Goal: Task Accomplishment & Management: Manage account settings

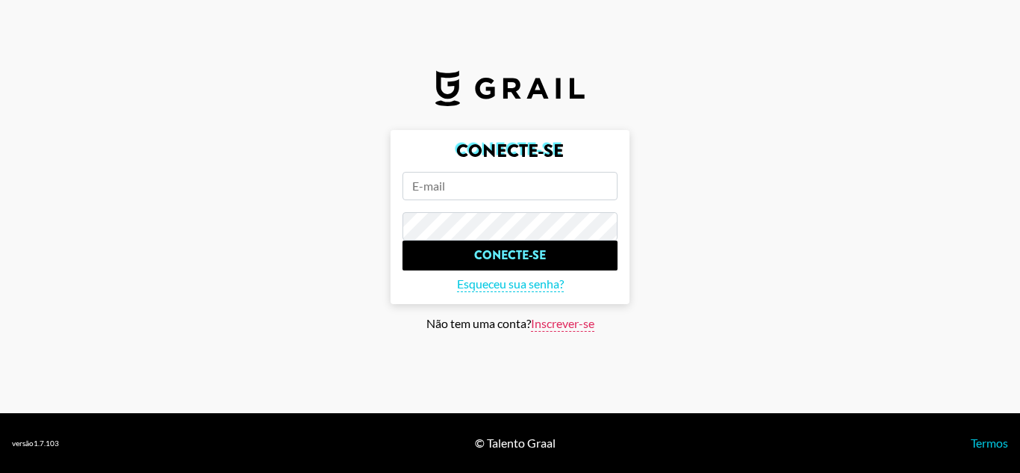
click at [563, 326] on font "Inscrever-se" at bounding box center [562, 323] width 63 height 14
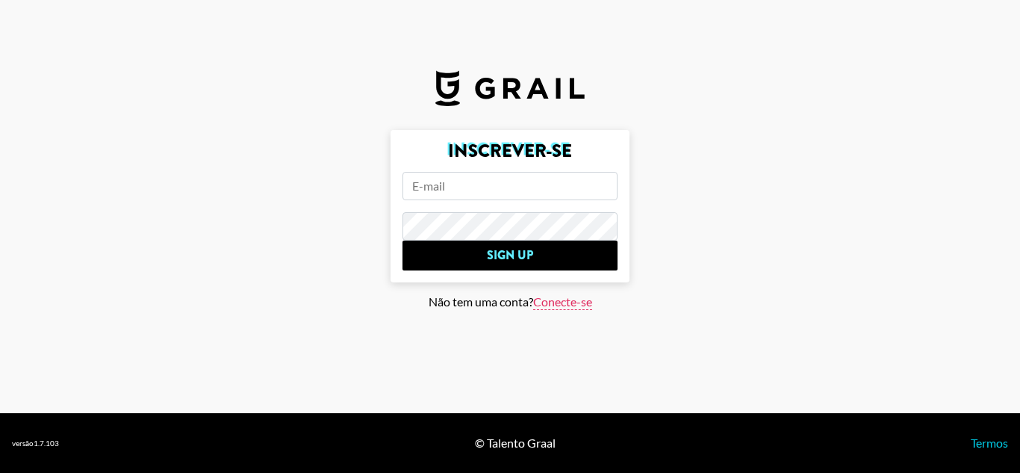
click at [495, 186] on input "email" at bounding box center [509, 186] width 215 height 28
click at [470, 184] on input "email" at bounding box center [509, 186] width 215 height 28
click at [566, 296] on font "Conecte-se" at bounding box center [562, 301] width 59 height 14
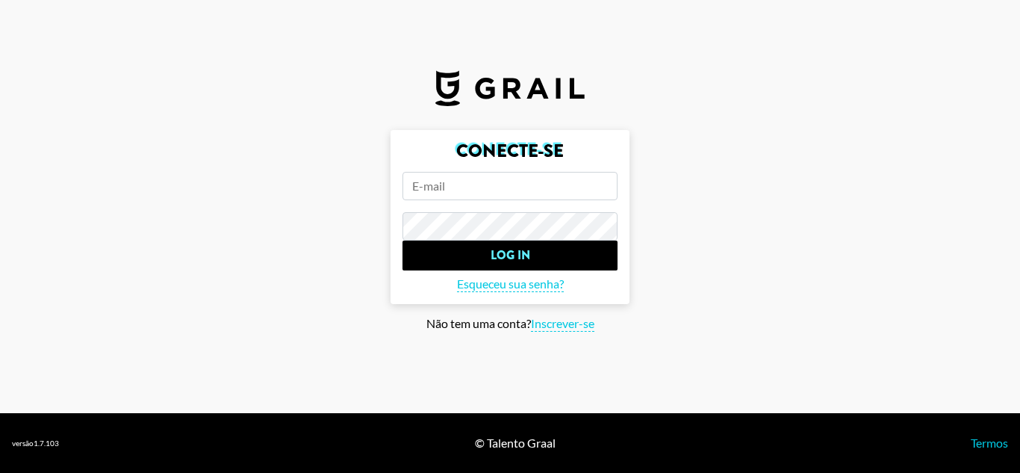
click at [529, 194] on input "email" at bounding box center [509, 186] width 215 height 28
click at [551, 326] on font "Inscrever-se" at bounding box center [562, 323] width 63 height 14
type input "Sign Up"
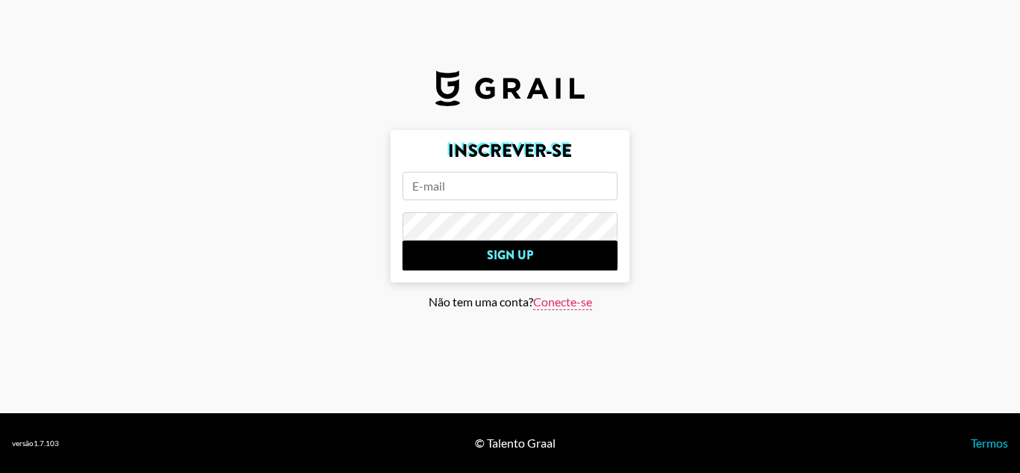
click at [472, 190] on input "email" at bounding box center [509, 186] width 215 height 28
paste input "andresa.albuquerque@grail-talent.com"
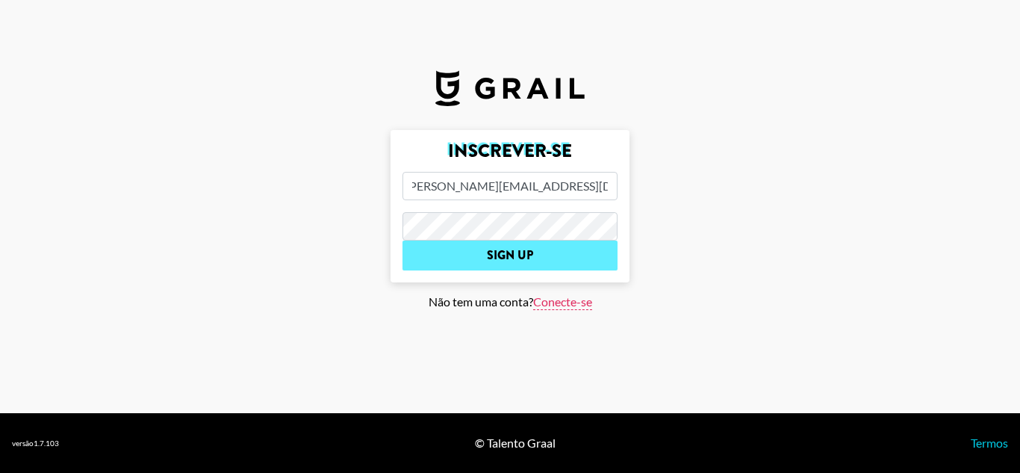
type input "andresa.albuquerque@grail-talent.com"
click at [503, 258] on input "Sign Up" at bounding box center [509, 255] width 215 height 30
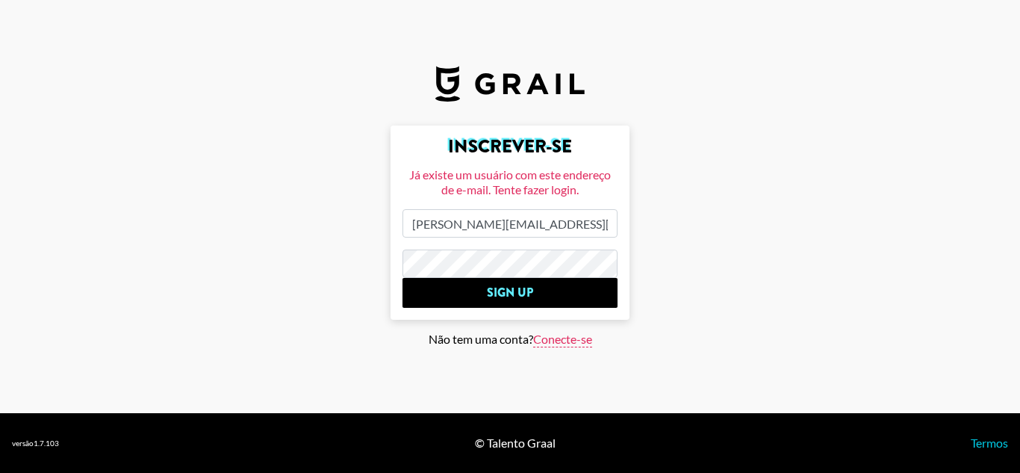
click at [550, 343] on font "Conecte-se" at bounding box center [562, 339] width 59 height 14
type input "Log In"
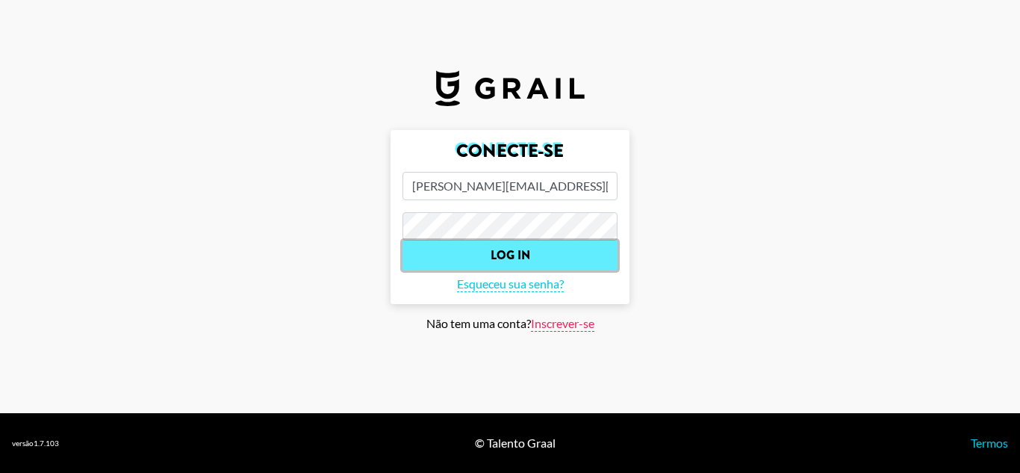
click at [514, 250] on input "Log In" at bounding box center [509, 255] width 215 height 30
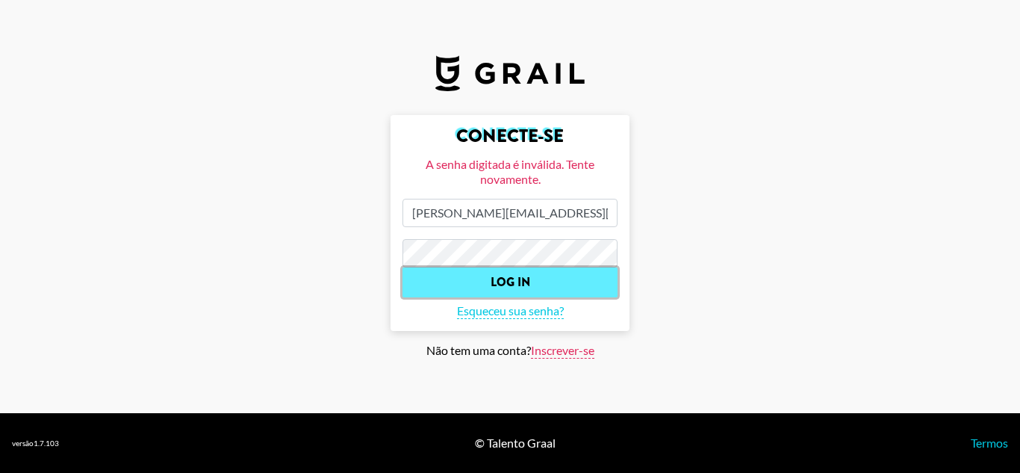
click at [544, 269] on input "Log In" at bounding box center [509, 282] width 215 height 30
click at [544, 277] on input "Log In" at bounding box center [509, 282] width 215 height 30
click at [540, 278] on input "Log In" at bounding box center [509, 282] width 215 height 30
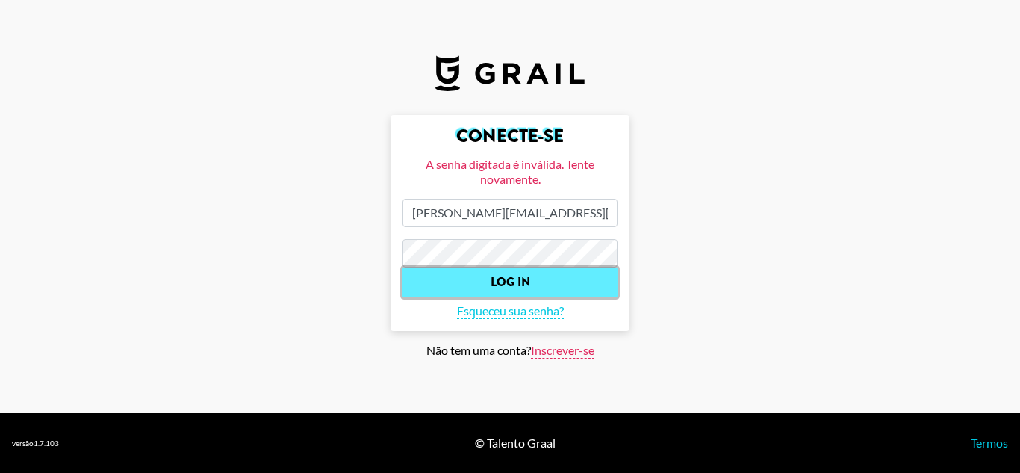
click at [540, 278] on input "Log In" at bounding box center [509, 282] width 215 height 30
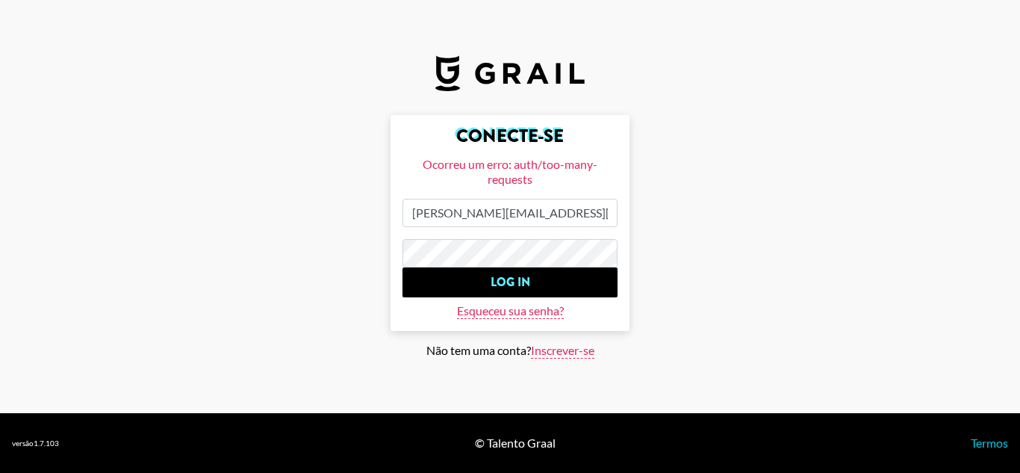
click at [523, 311] on font "Esqueceu sua senha?" at bounding box center [510, 310] width 107 height 14
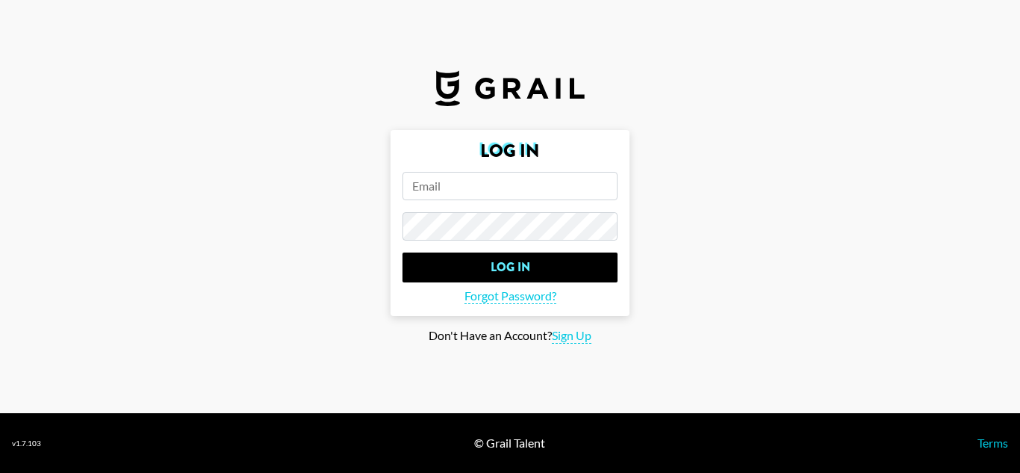
click at [514, 196] on input "email" at bounding box center [509, 186] width 215 height 28
click at [472, 179] on input "email" at bounding box center [509, 186] width 215 height 28
paste input "andresa.albuquerque@grail-talent.com"
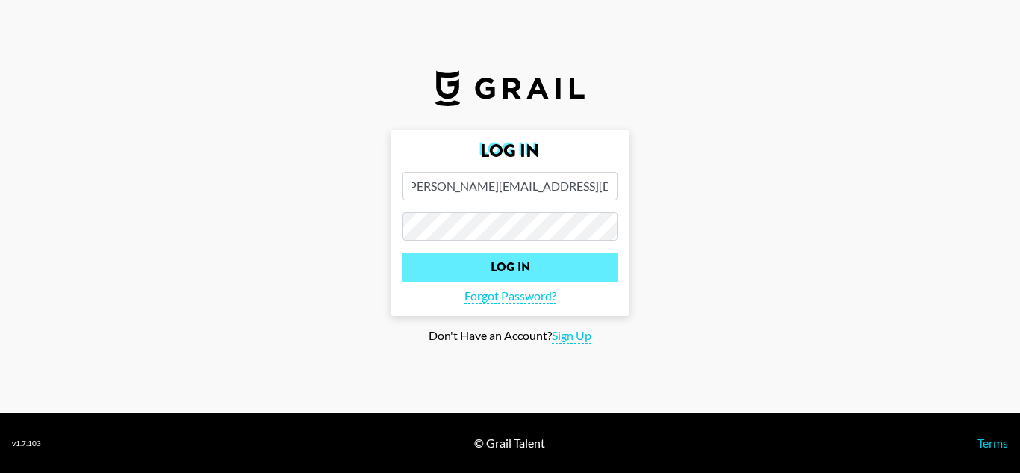
type input "andresa.albuquerque@grail-talent.com"
click at [469, 258] on input "Log In" at bounding box center [509, 267] width 215 height 30
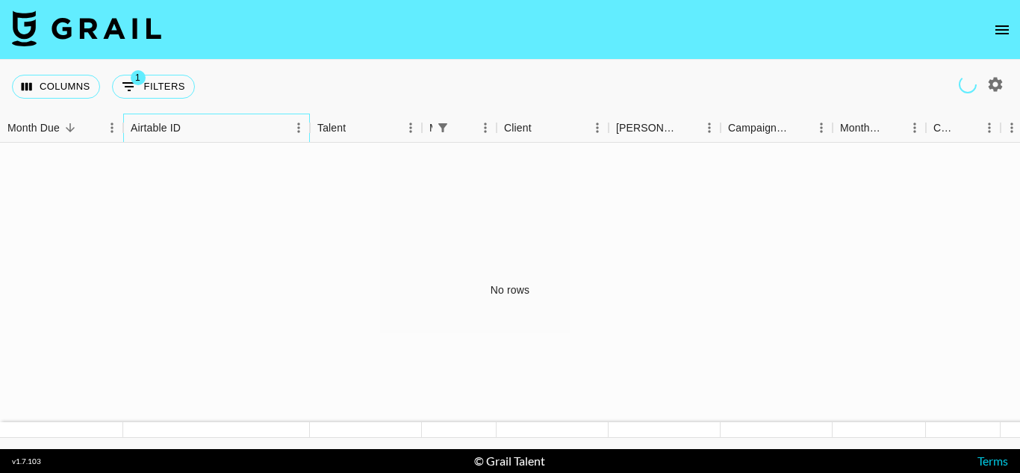
click at [166, 137] on div "Airtable ID" at bounding box center [156, 127] width 50 height 29
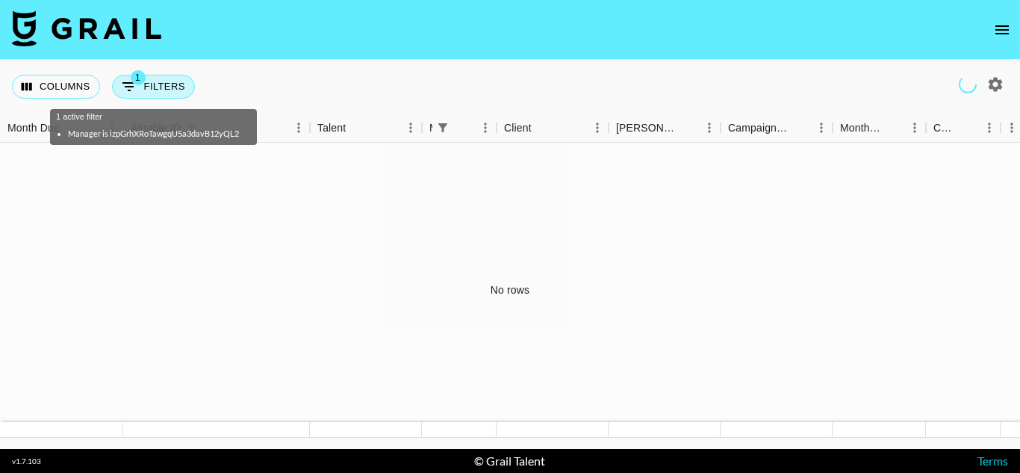
click at [158, 90] on button "1 Filters" at bounding box center [153, 87] width 83 height 24
select select "managerIds"
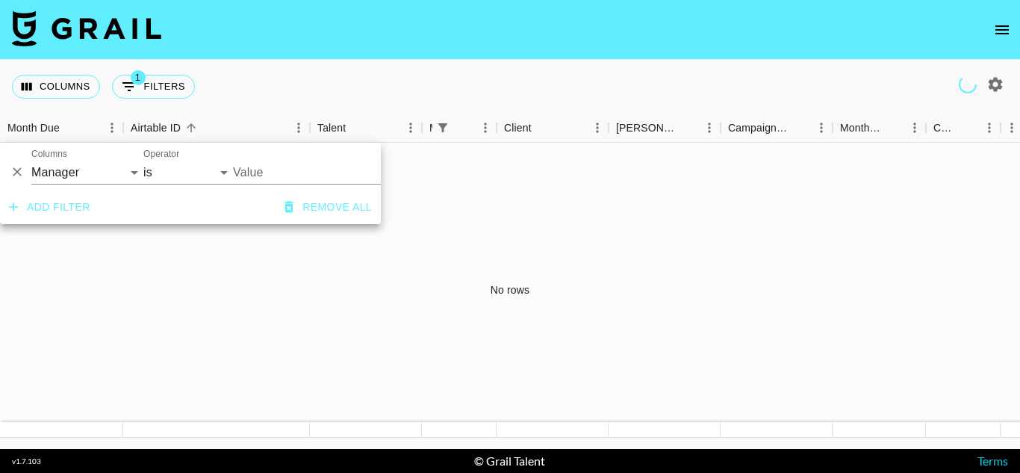
click at [94, 277] on div "No rows" at bounding box center [510, 290] width 1020 height 295
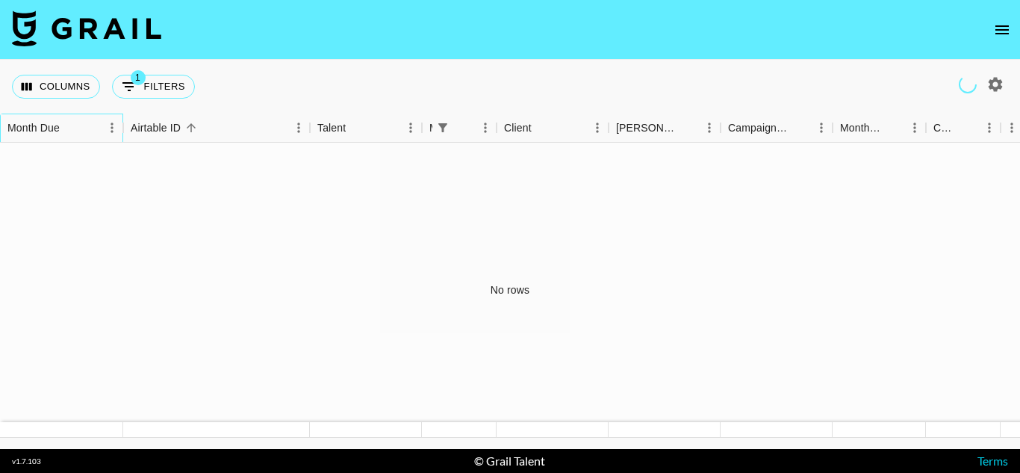
click at [48, 125] on div "Month Due" at bounding box center [33, 127] width 52 height 29
click at [335, 123] on div "Talent" at bounding box center [331, 127] width 28 height 29
click at [173, 83] on button "1 Filters" at bounding box center [153, 87] width 83 height 24
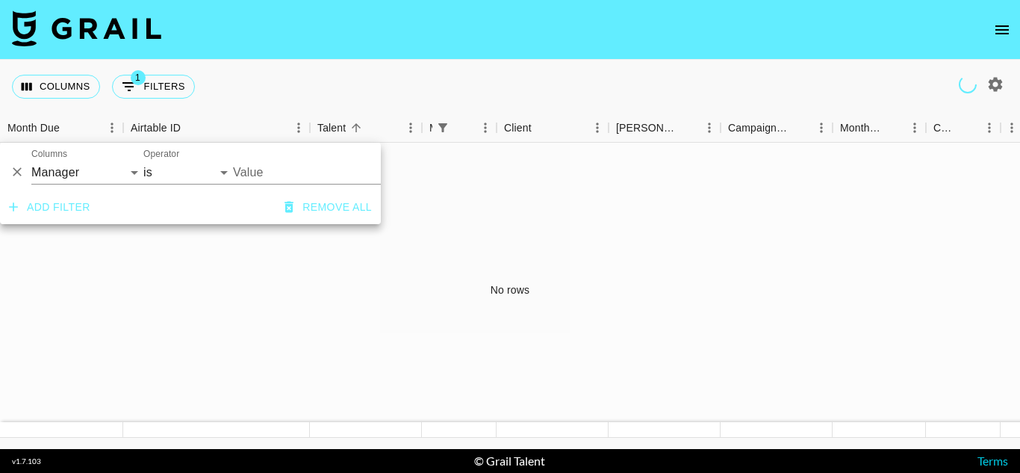
click at [216, 224] on div "Add filter Remove all" at bounding box center [190, 207] width 381 height 34
click at [117, 168] on select "Grail Platform ID Airtable ID Talent Manager Client Booker Campaign (Type) Date…" at bounding box center [87, 173] width 112 height 24
select select "talentName"
click at [31, 161] on select "Grail Platform ID Airtable ID Talent Manager Client Booker Campaign (Type) Date…" at bounding box center [87, 173] width 112 height 24
select select "contains"
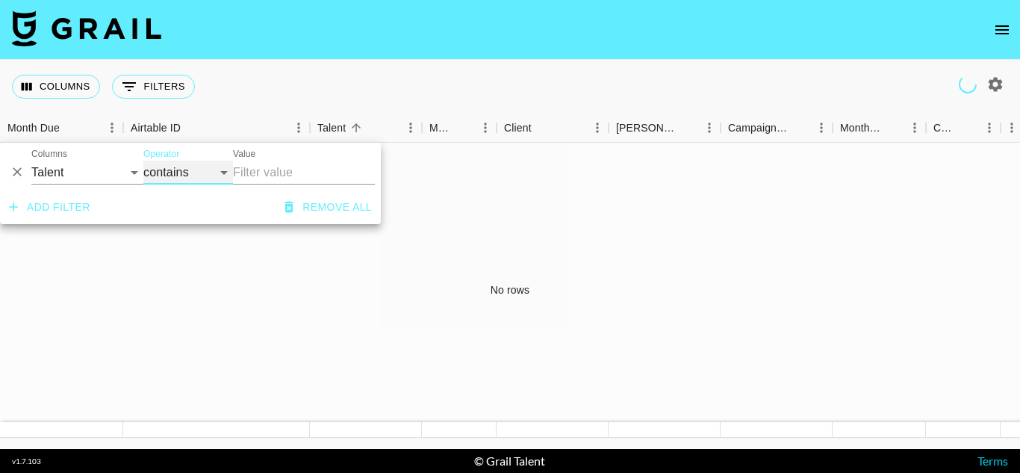
drag, startPoint x: 184, startPoint y: 180, endPoint x: 200, endPoint y: 169, distance: 19.5
click at [184, 180] on select "contains equals starts with ends with is empty is not empty is any of" at bounding box center [188, 173] width 90 height 24
click at [258, 171] on input "Value" at bounding box center [304, 173] width 142 height 24
click at [513, 169] on div "No rows" at bounding box center [510, 290] width 1020 height 295
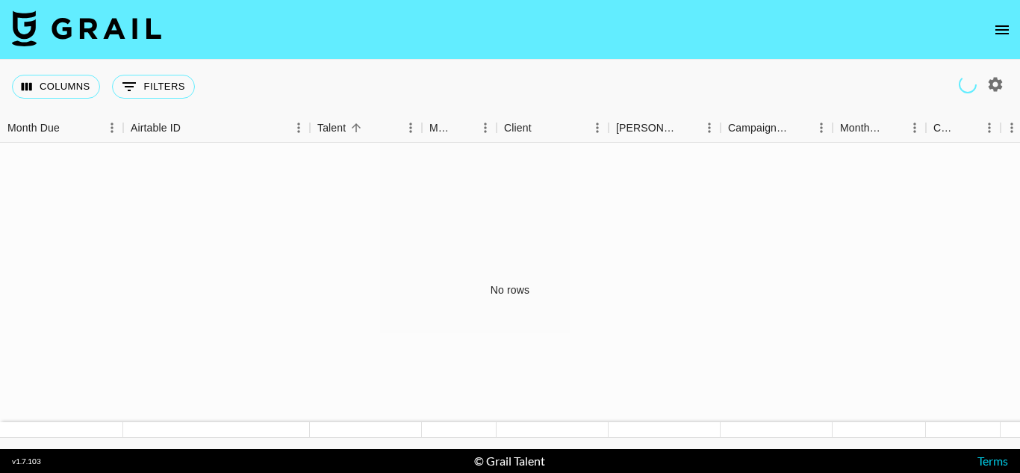
click at [1004, 84] on button "button" at bounding box center [995, 84] width 25 height 25
select select "Jun '25"
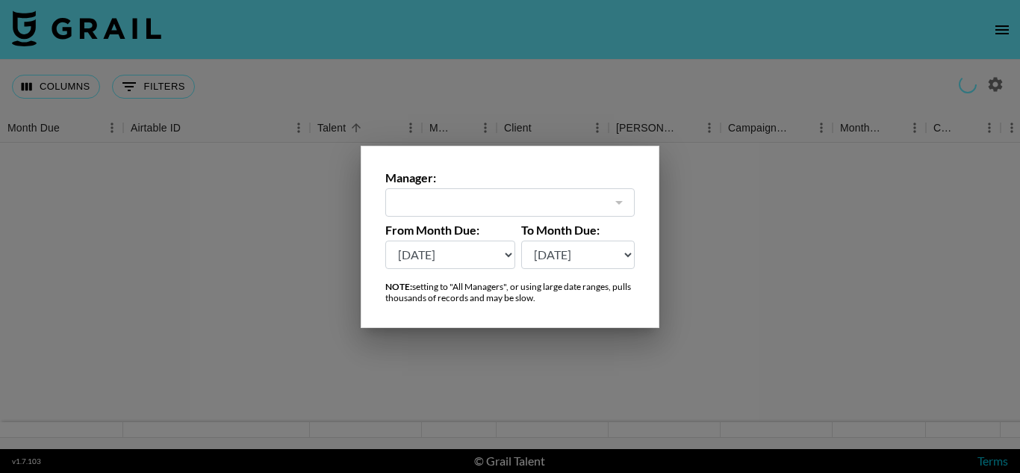
click at [754, 68] on div at bounding box center [510, 236] width 1020 height 473
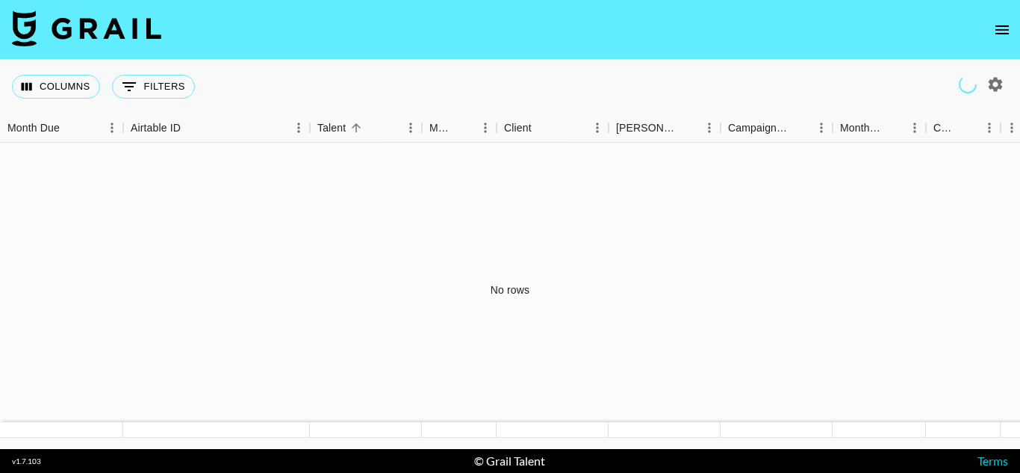
click at [1001, 28] on icon "open drawer" at bounding box center [1002, 30] width 18 height 18
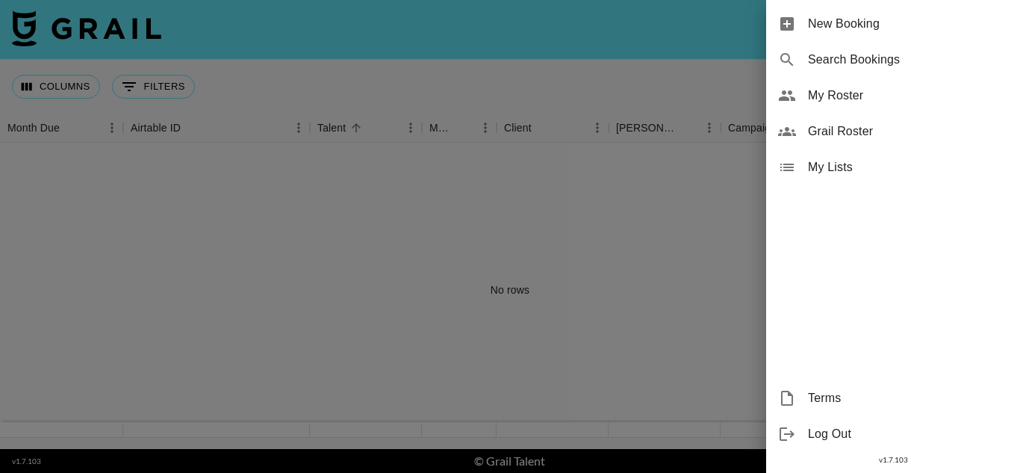
click at [576, 51] on div at bounding box center [510, 236] width 1020 height 473
